Goal: Obtain resource: Download file/media

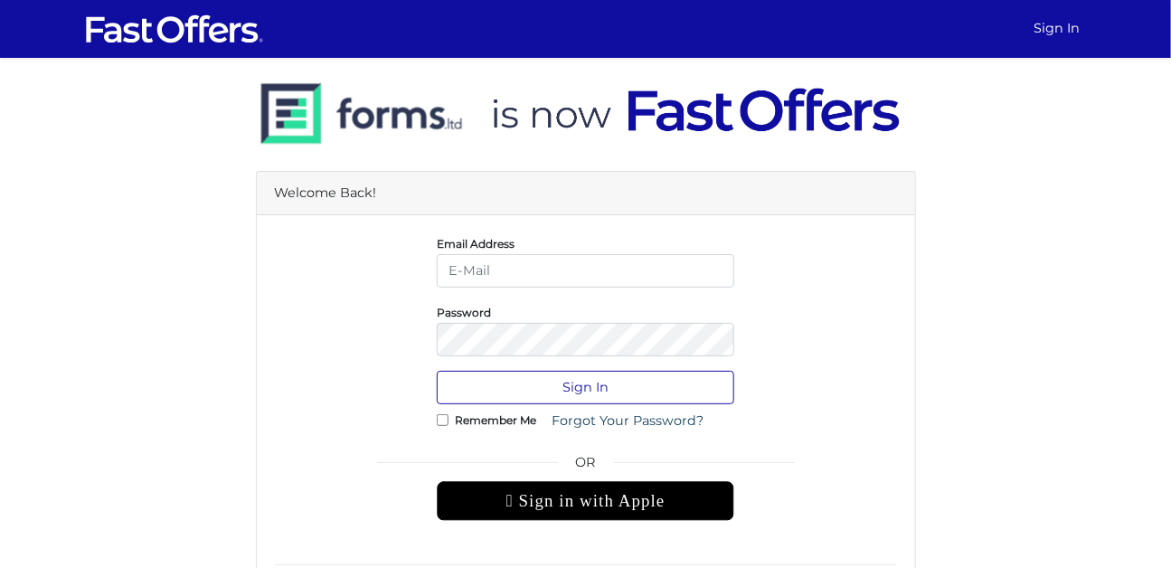
type input "gy.realtor@outlook.com"
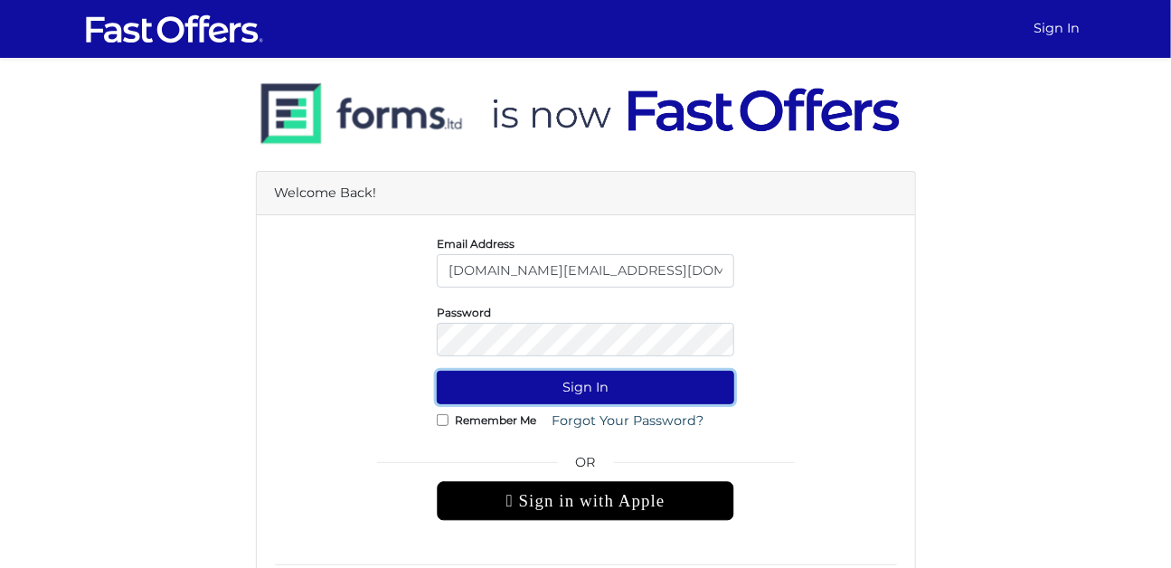
click at [550, 385] on button "Sign In" at bounding box center [585, 387] width 297 height 33
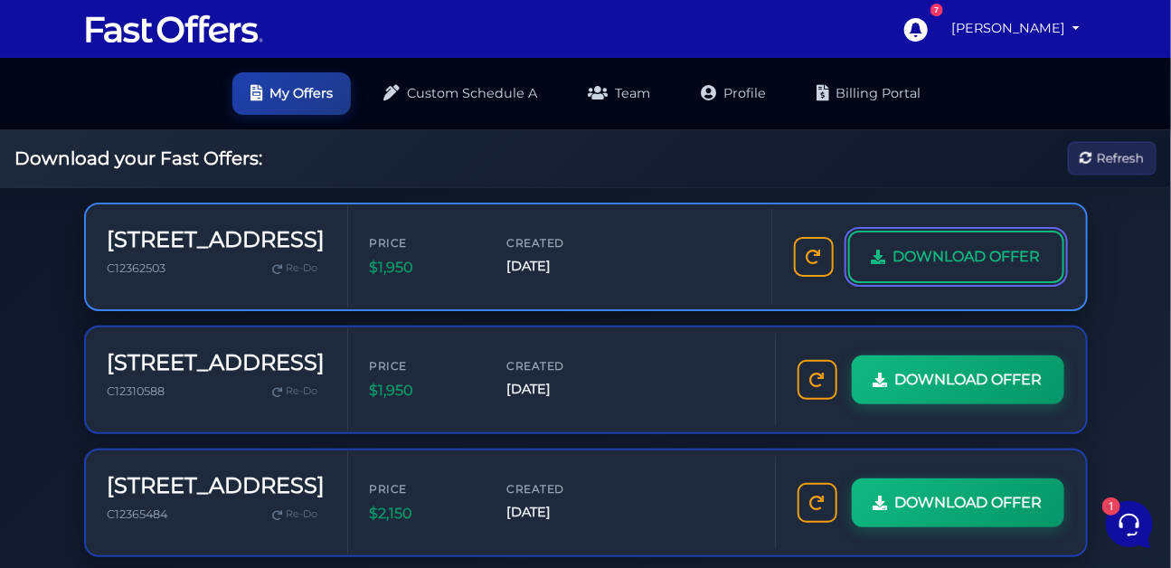
click at [893, 269] on span "DOWNLOAD OFFER" at bounding box center [966, 257] width 147 height 24
